Goal: Task Accomplishment & Management: Manage account settings

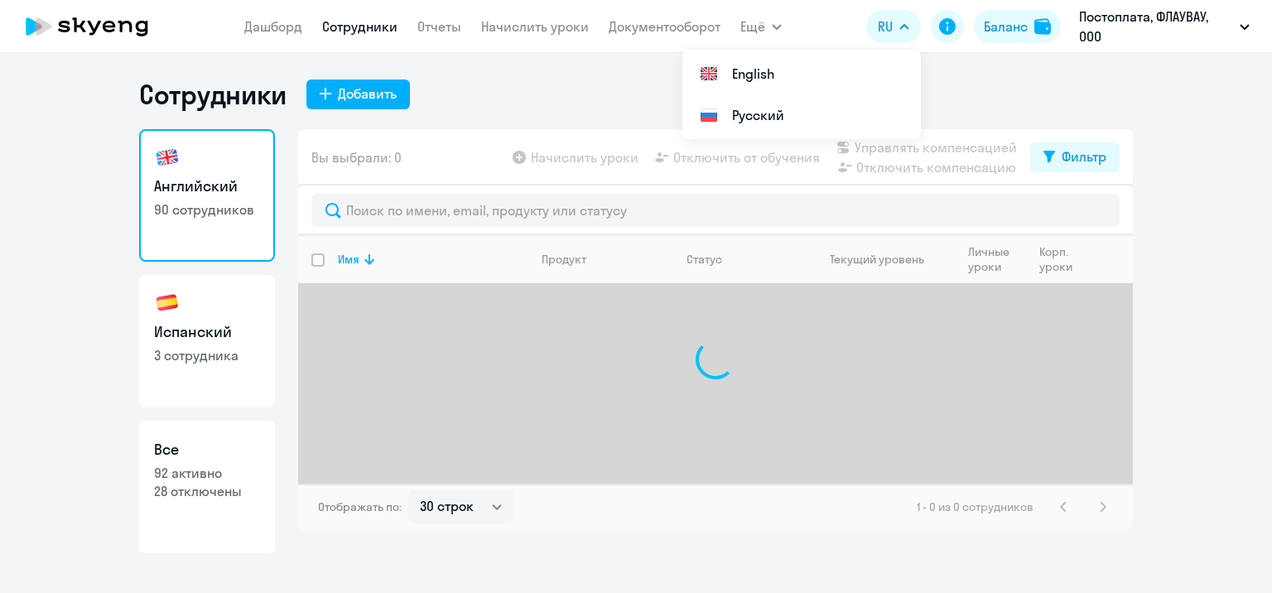
select select "30"
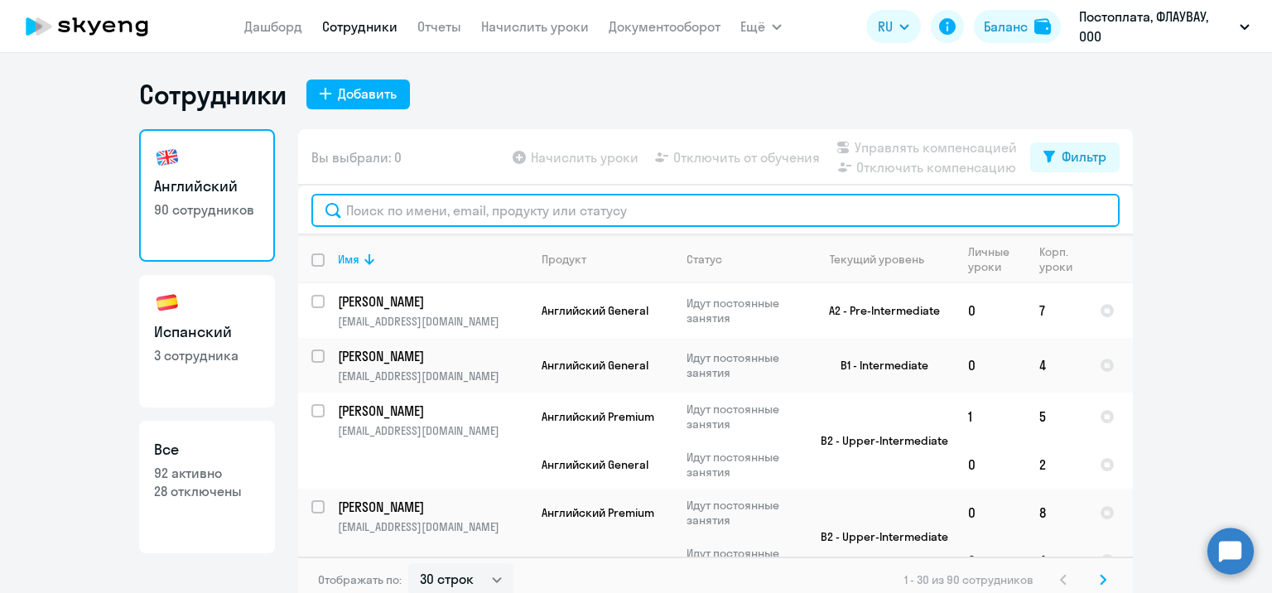
click at [623, 216] on input "text" at bounding box center [715, 210] width 808 height 33
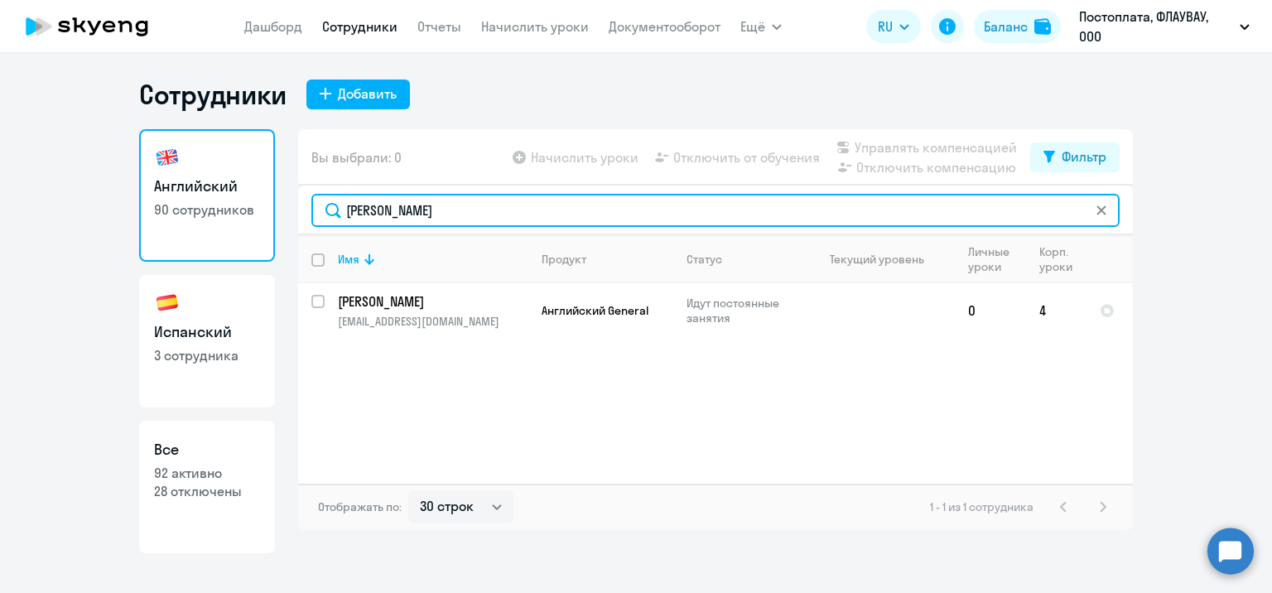
drag, startPoint x: 382, startPoint y: 210, endPoint x: 359, endPoint y: 209, distance: 22.4
click at [359, 209] on input "[PERSON_NAME]" at bounding box center [715, 210] width 808 height 33
type input "[PERSON_NAME]"
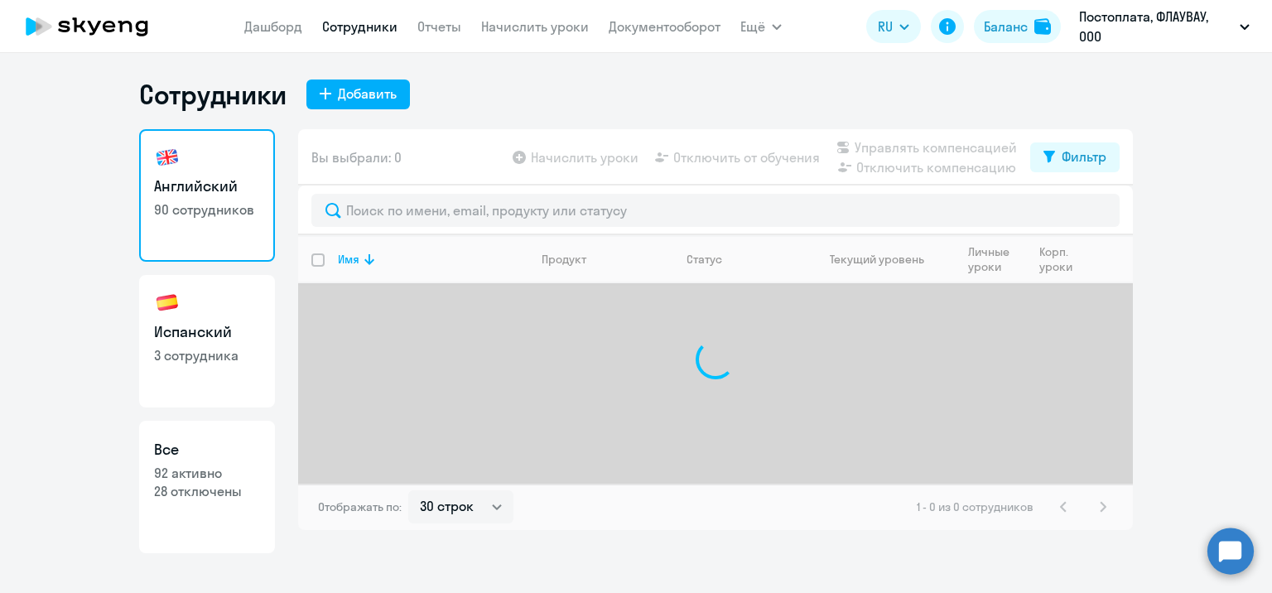
select select "30"
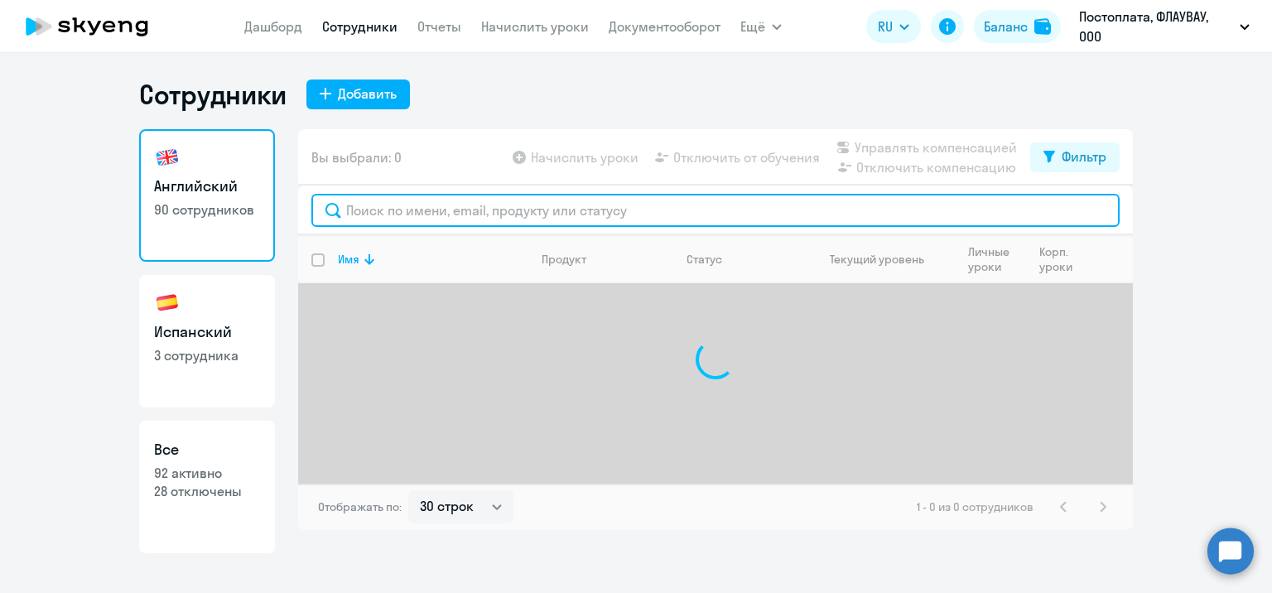
click at [522, 211] on input "text" at bounding box center [715, 210] width 808 height 33
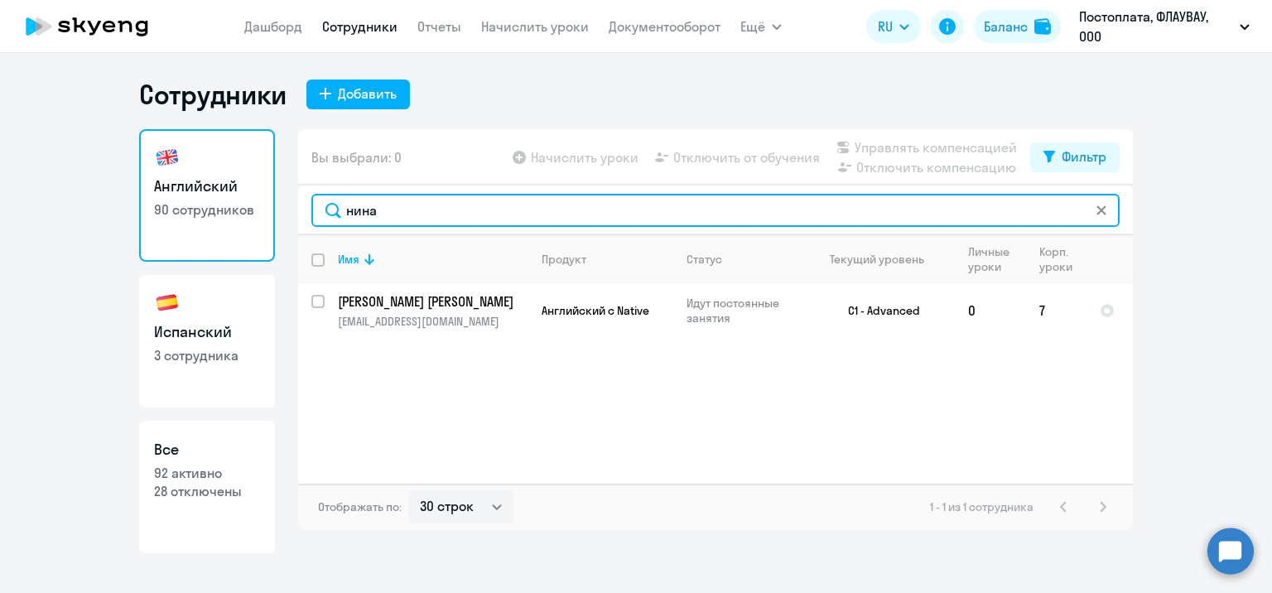
type input "нина"
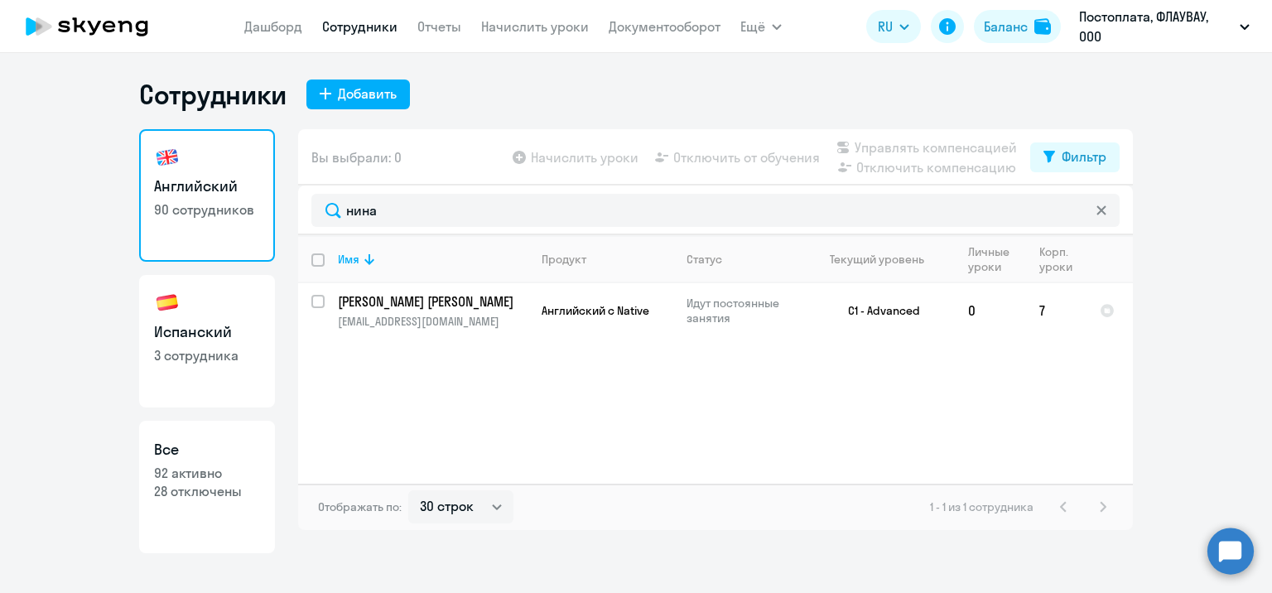
click at [232, 348] on p "3 сотрудника" at bounding box center [207, 355] width 106 height 18
select select "30"
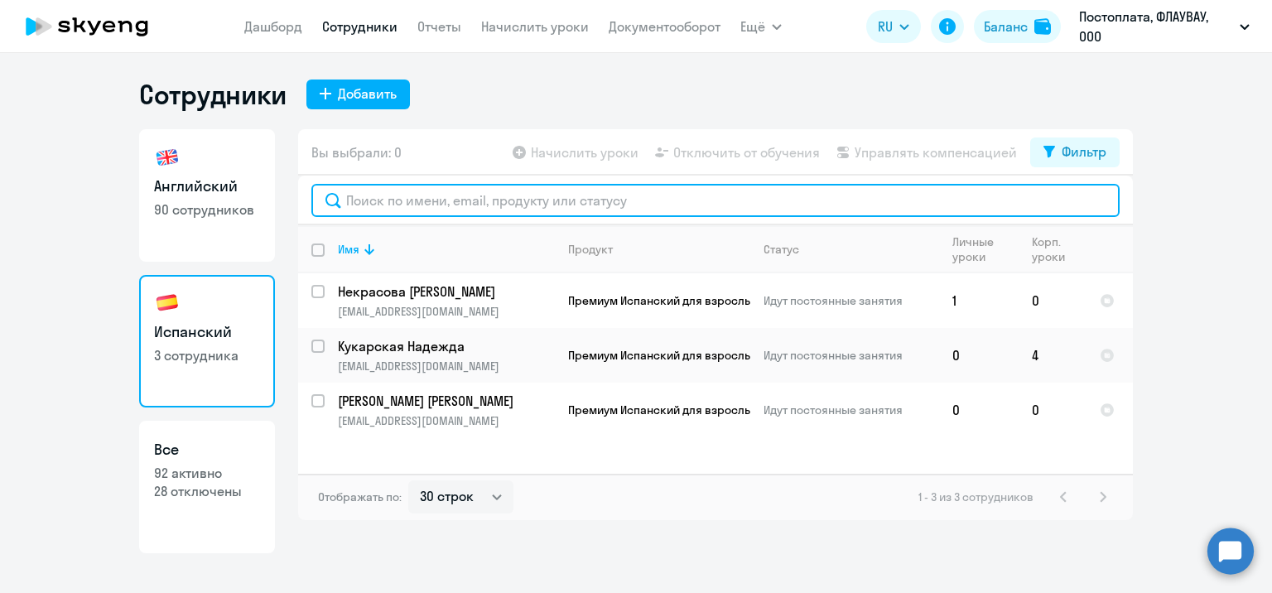
click at [527, 199] on input "text" at bounding box center [715, 200] width 808 height 33
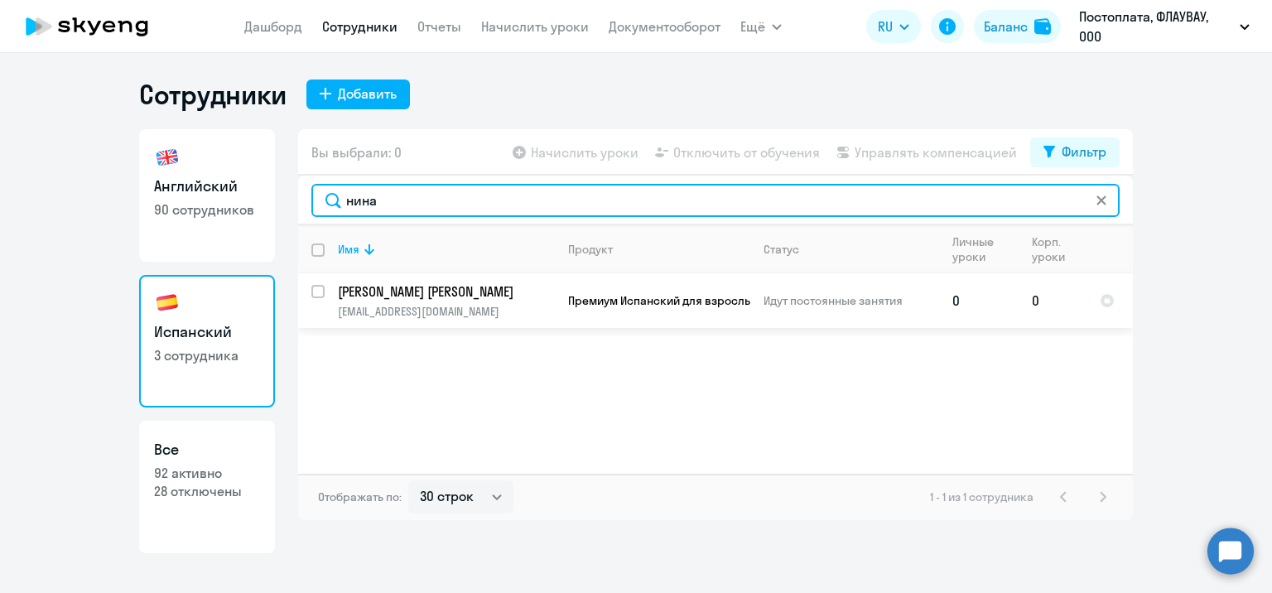
type input "нина"
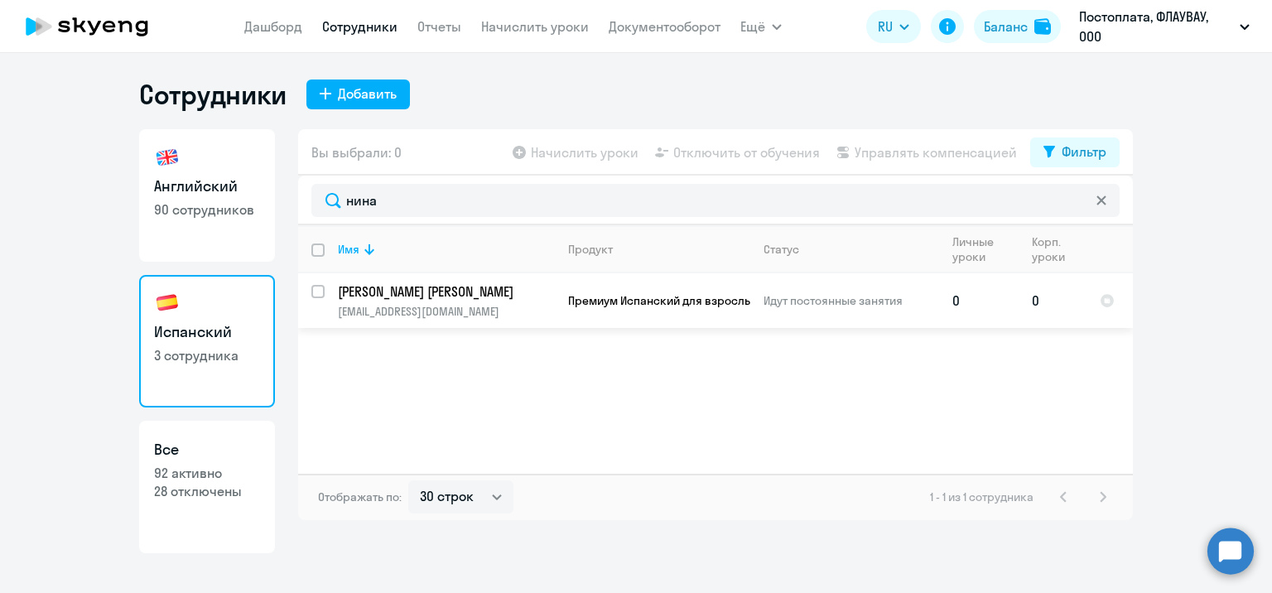
click at [1029, 307] on td "0" at bounding box center [1052, 300] width 68 height 55
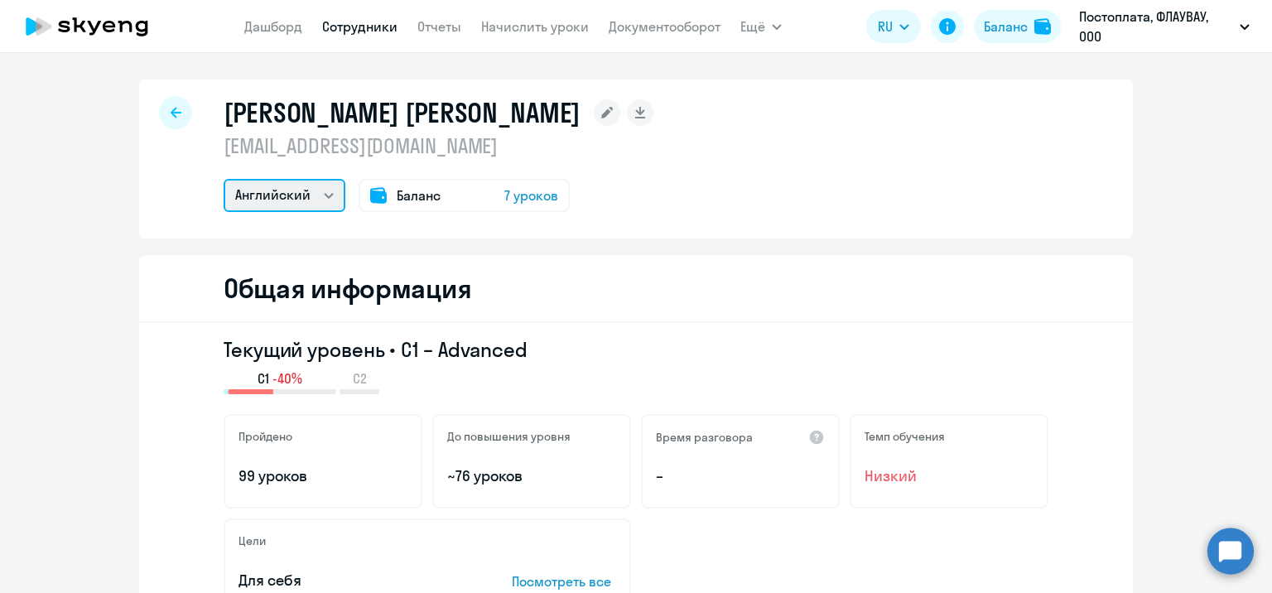
click at [301, 200] on select "Английский Испанский" at bounding box center [285, 195] width 122 height 33
select select "spanish"
click at [224, 179] on select "Английский Испанский" at bounding box center [285, 195] width 122 height 33
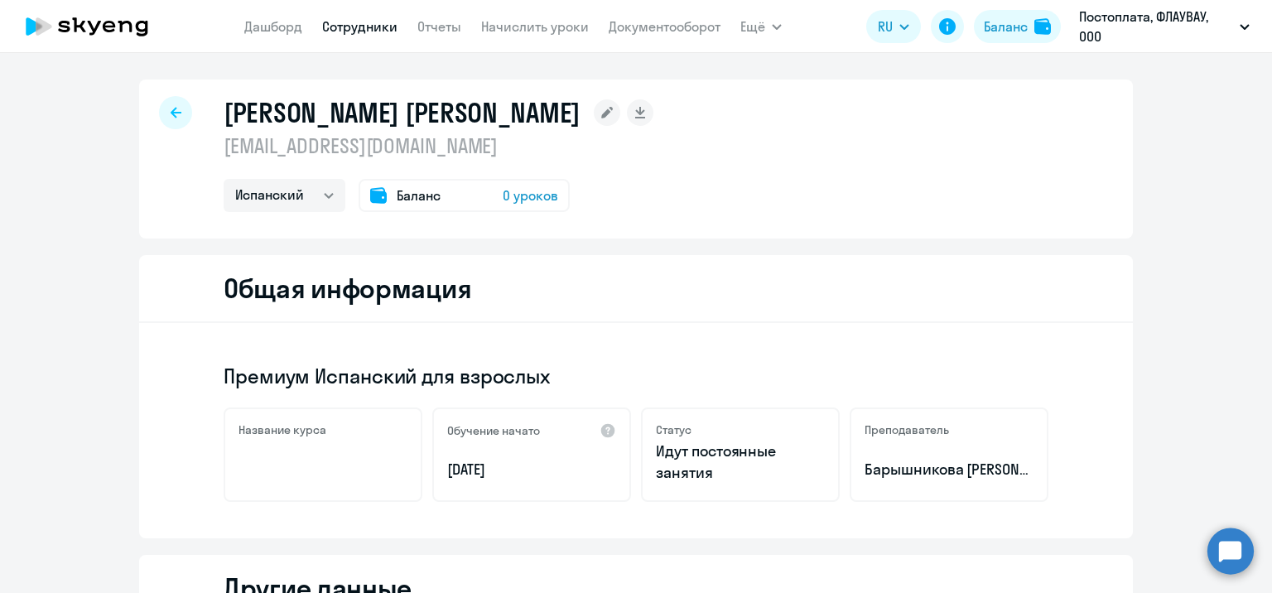
click at [527, 194] on span "0 уроков" at bounding box center [530, 195] width 55 height 20
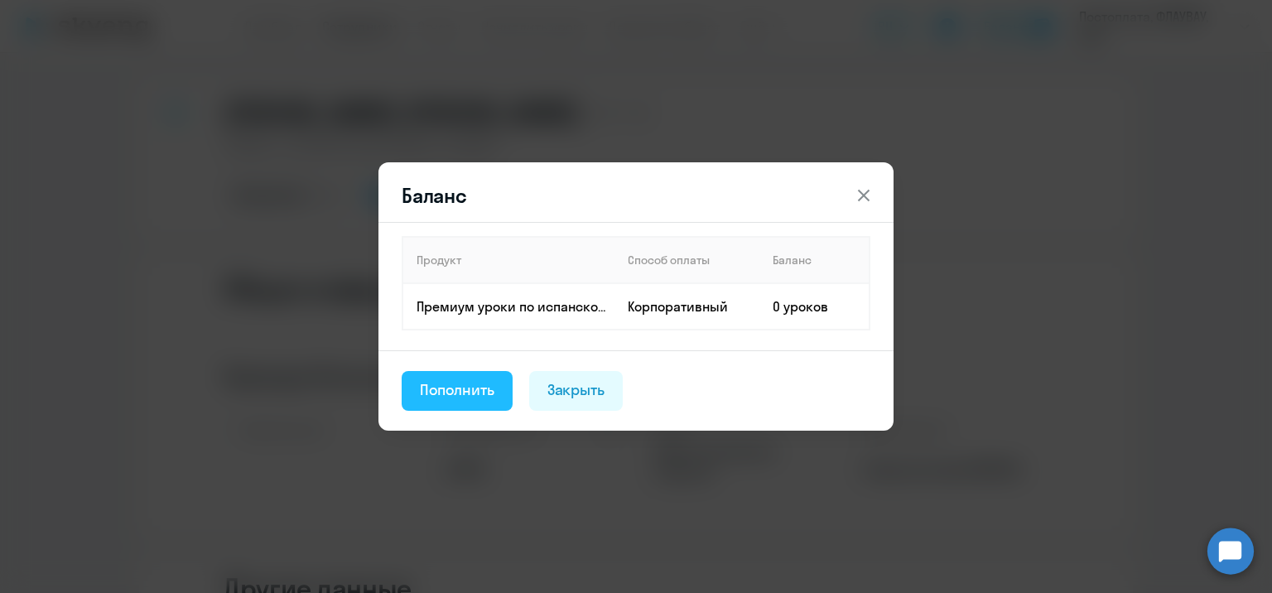
click at [475, 402] on button "Пополнить" at bounding box center [457, 391] width 111 height 40
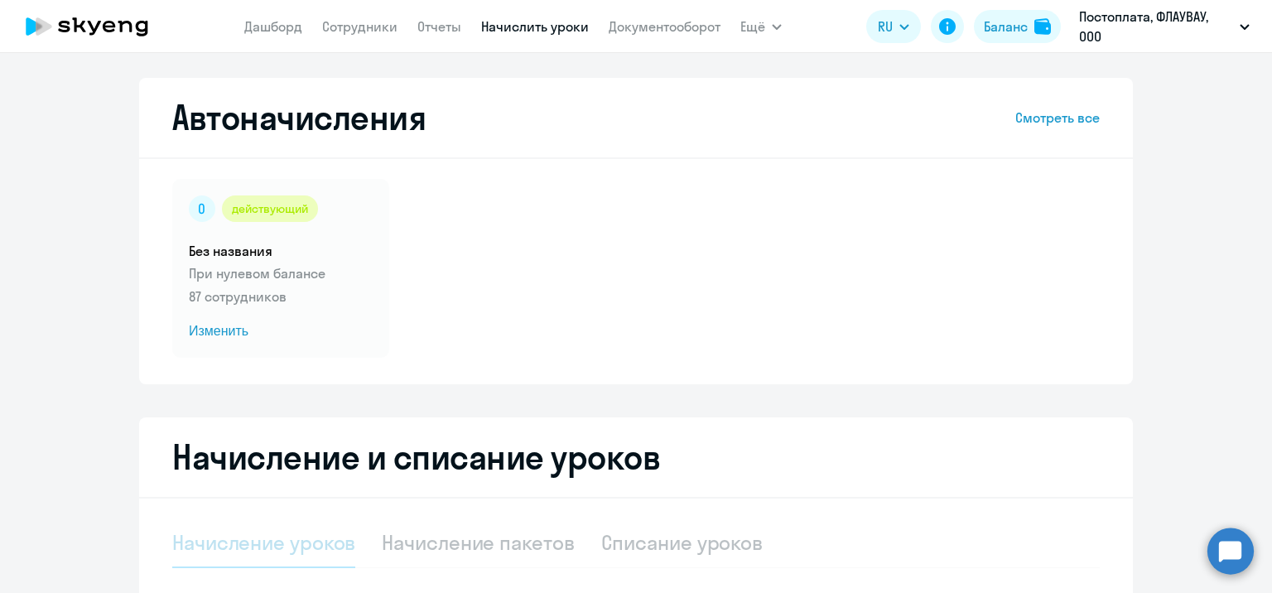
select select "10"
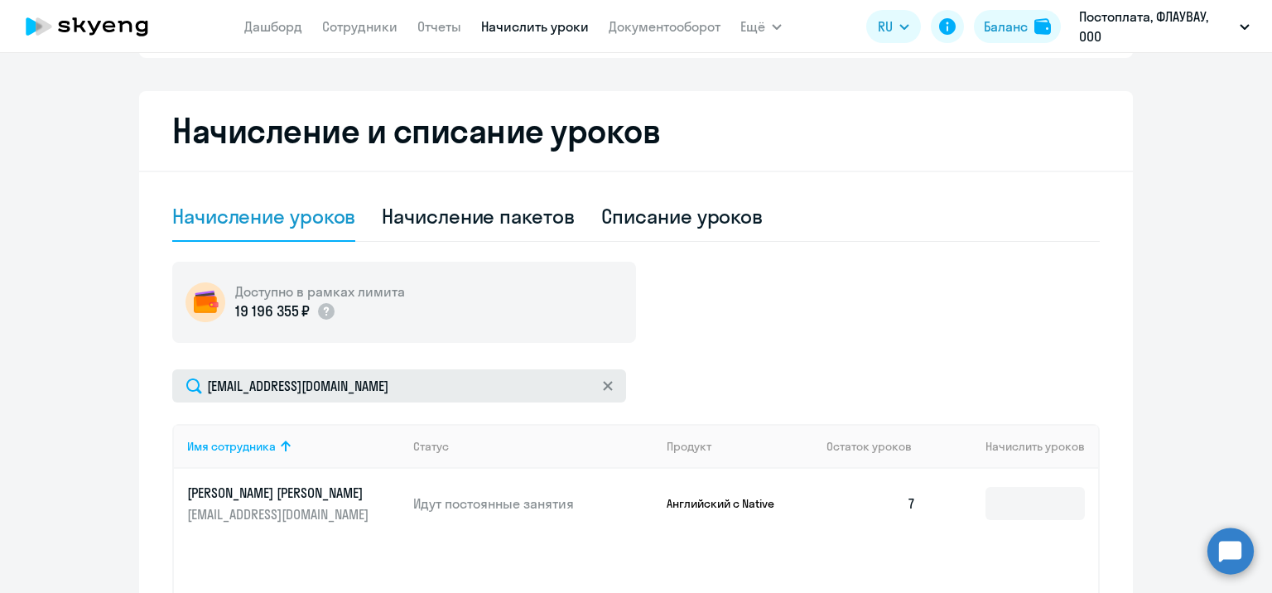
scroll to position [331, 0]
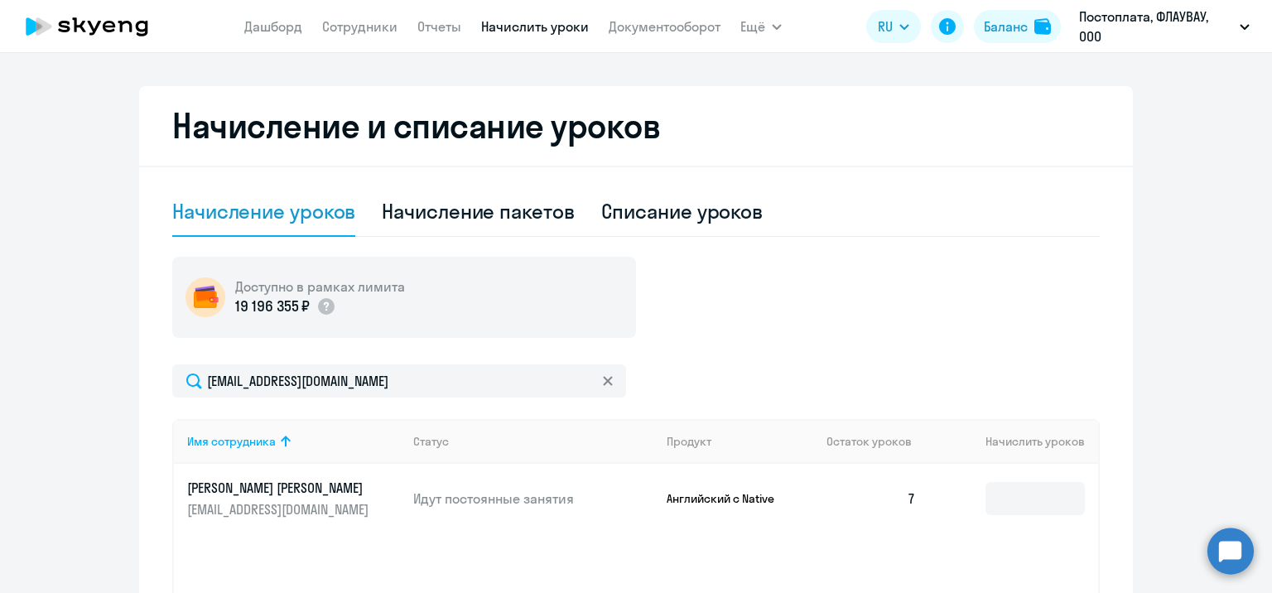
click at [732, 498] on p "Английский с Native" at bounding box center [728, 498] width 124 height 15
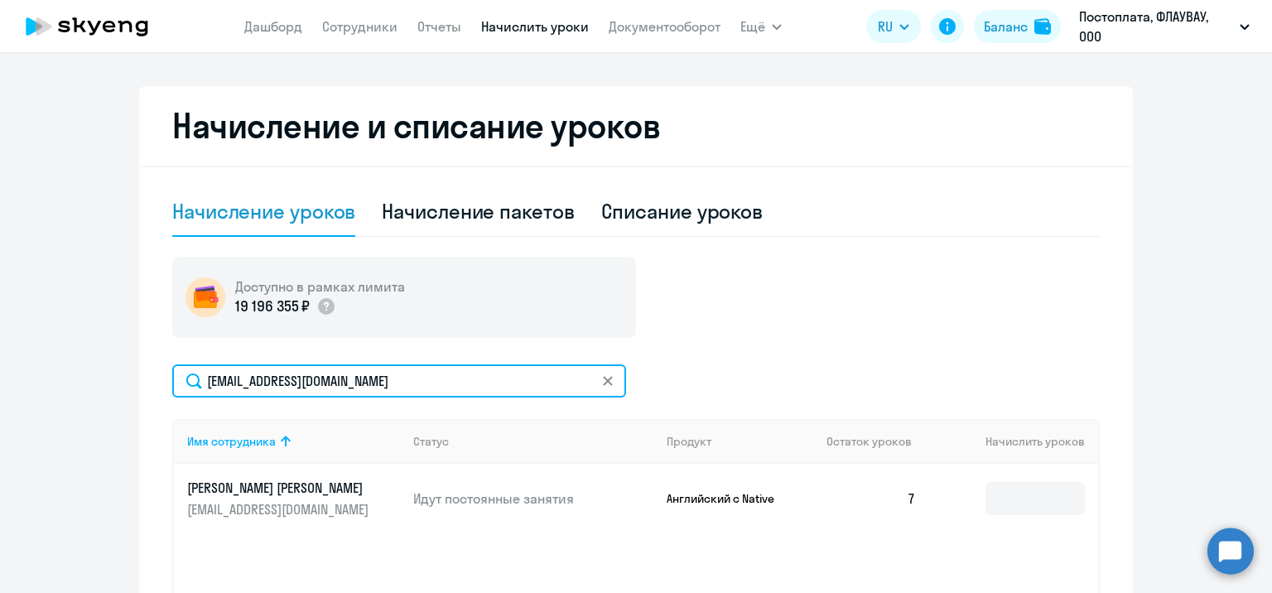
click at [411, 384] on input "galaktionova_n@flowwow.com" at bounding box center [399, 380] width 454 height 33
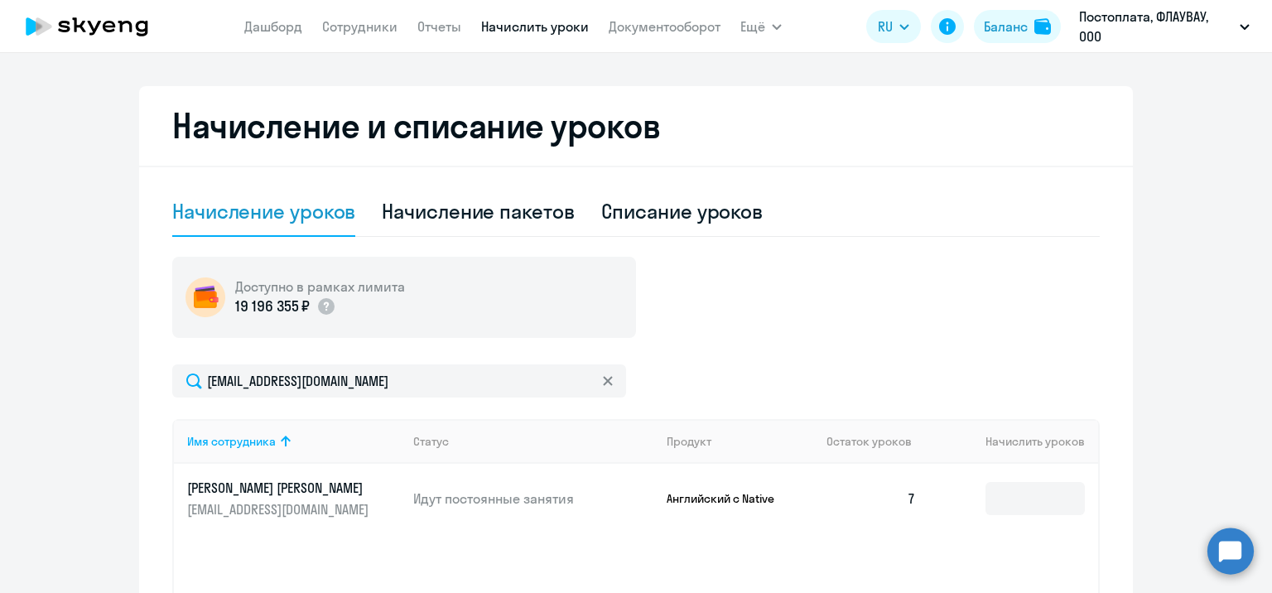
click at [469, 503] on p "Идут постоянные занятия" at bounding box center [533, 498] width 240 height 18
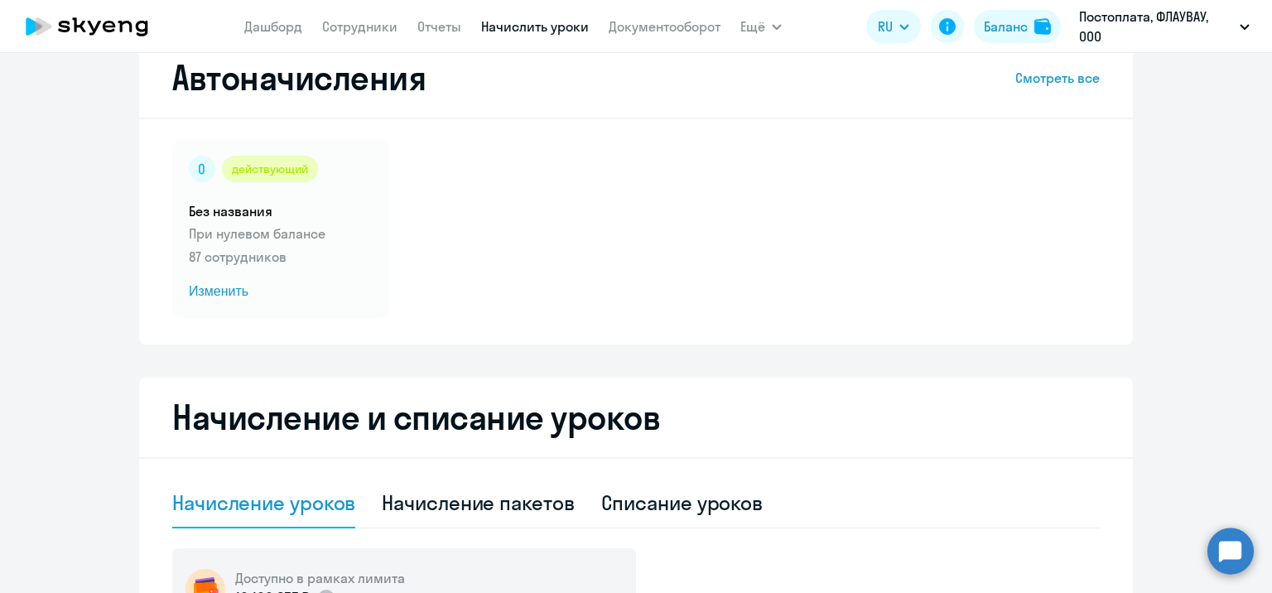
scroll to position [0, 0]
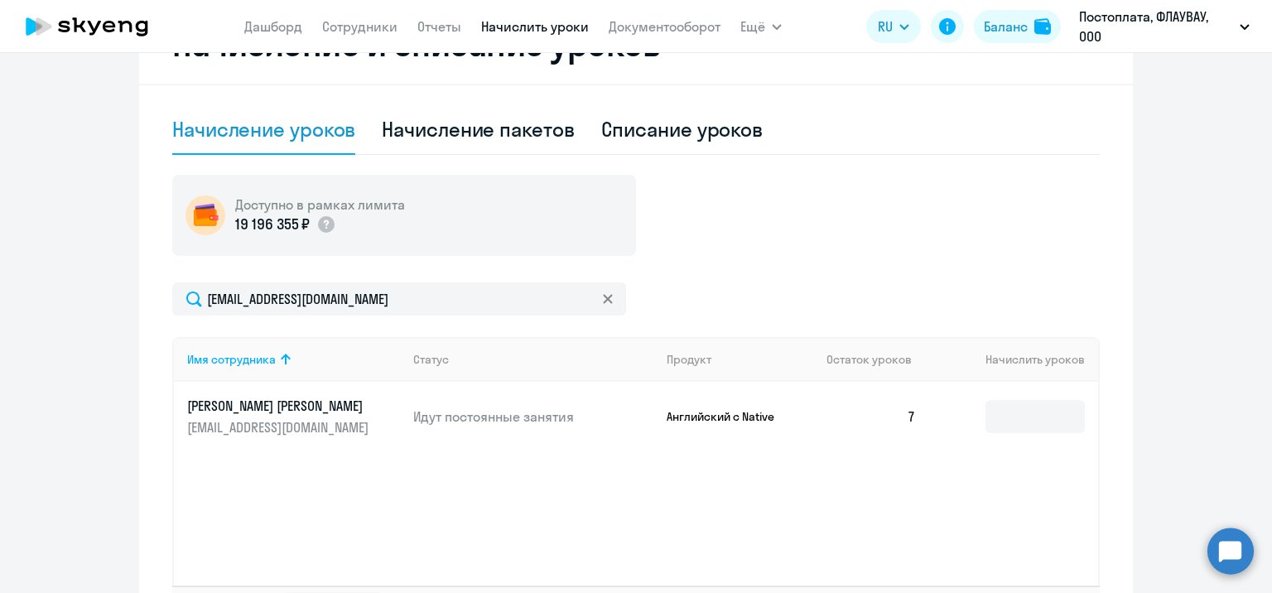
scroll to position [414, 0]
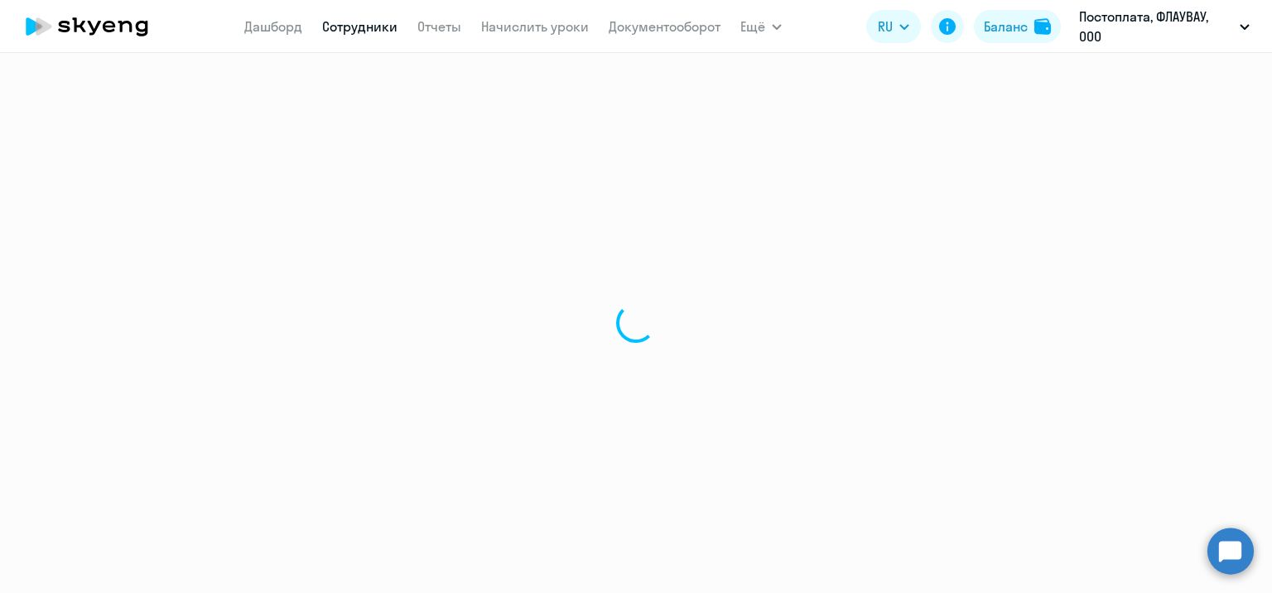
select select "spanish"
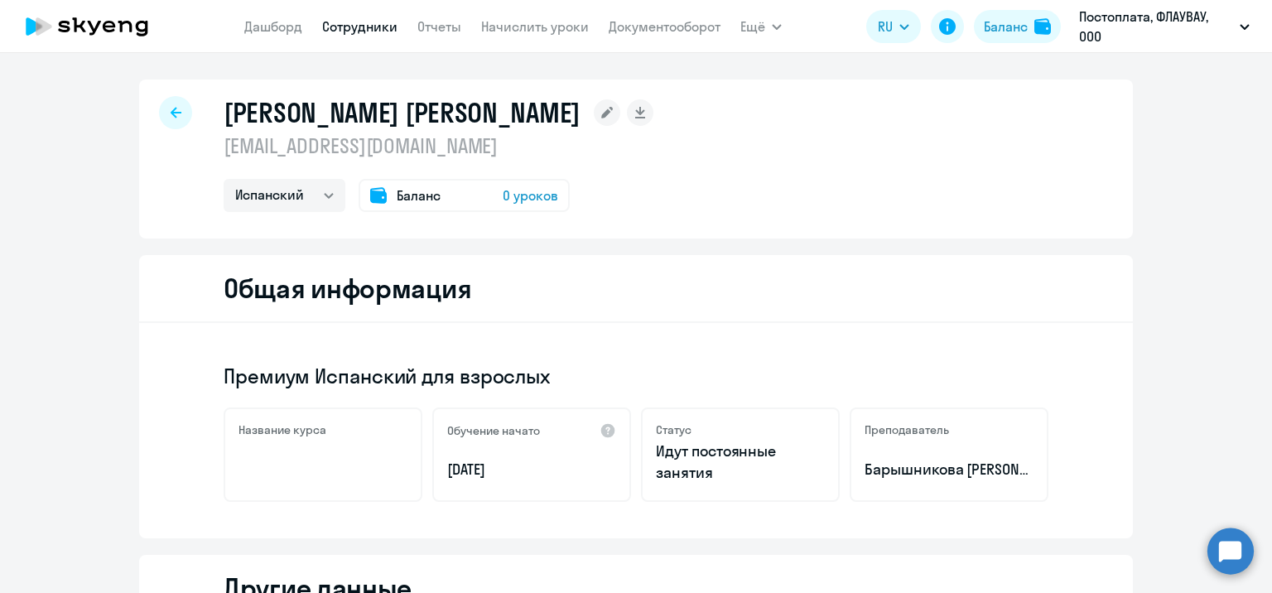
click at [521, 193] on span "0 уроков" at bounding box center [530, 195] width 55 height 20
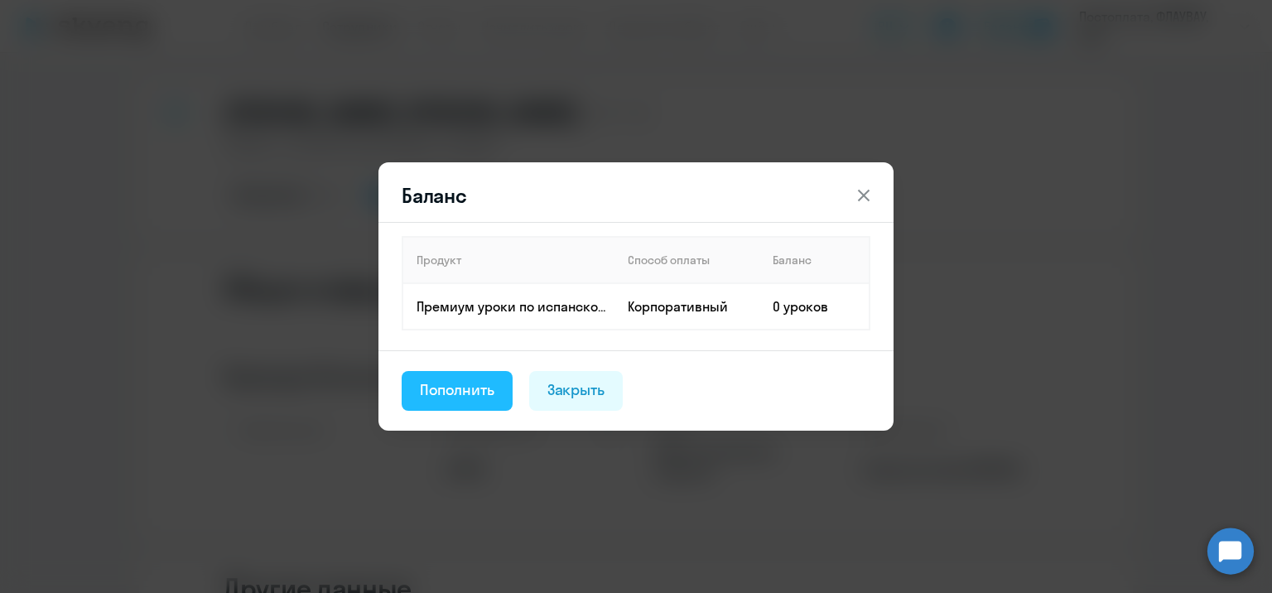
click at [482, 394] on div "Пополнить" at bounding box center [457, 390] width 75 height 22
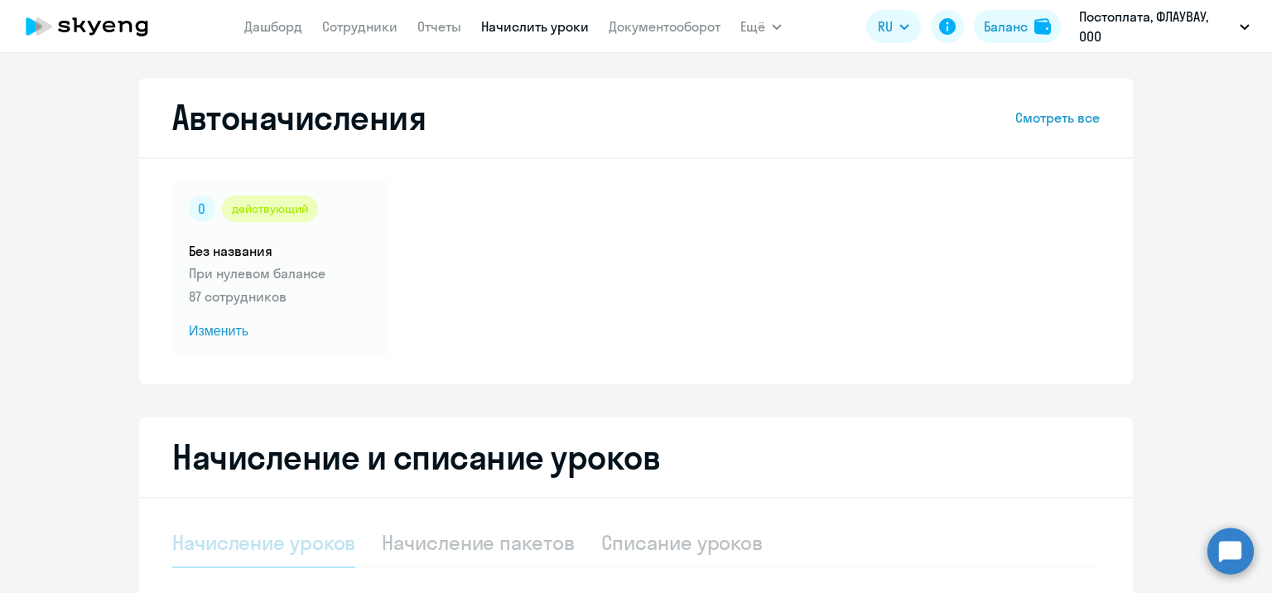
select select "10"
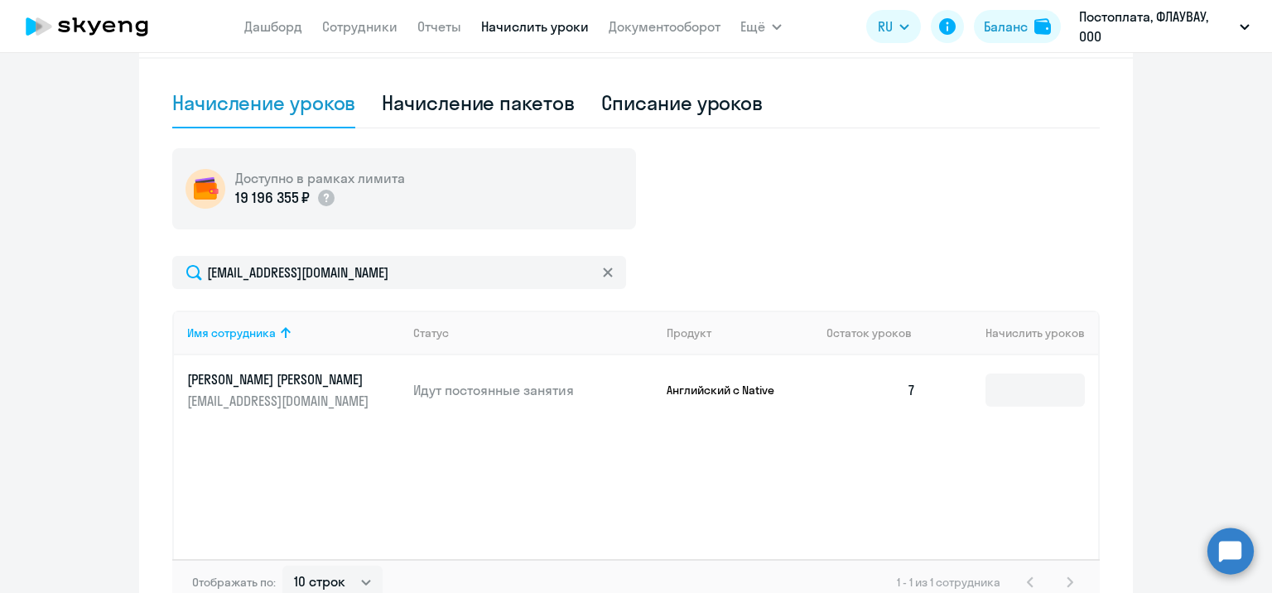
scroll to position [497, 0]
